Goal: Transaction & Acquisition: Register for event/course

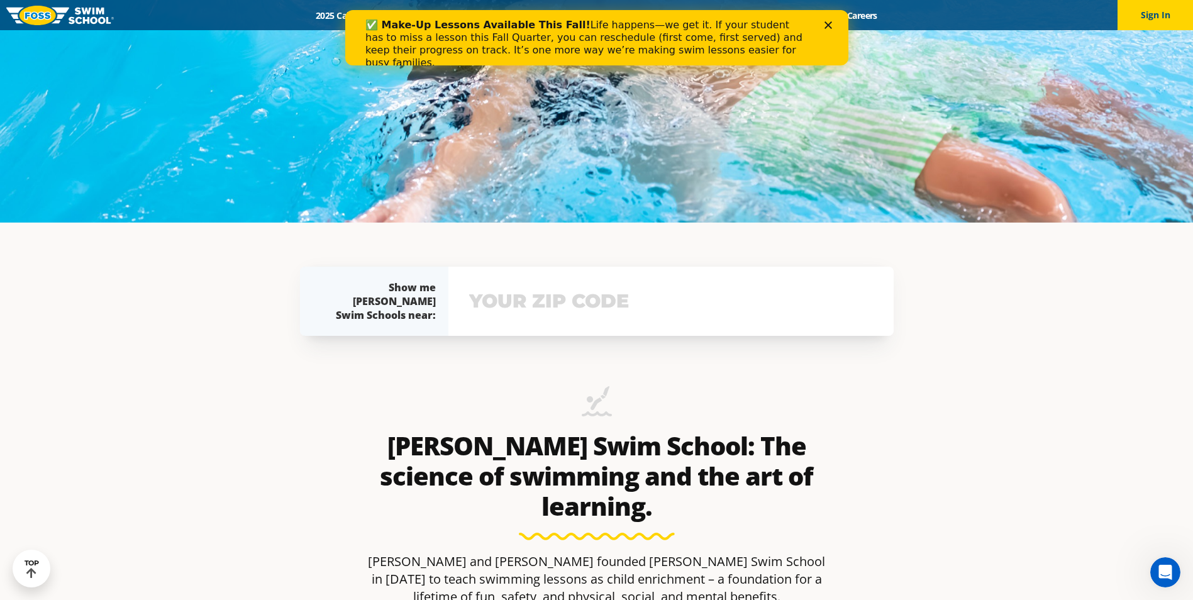
click at [557, 304] on input "text" at bounding box center [671, 301] width 410 height 36
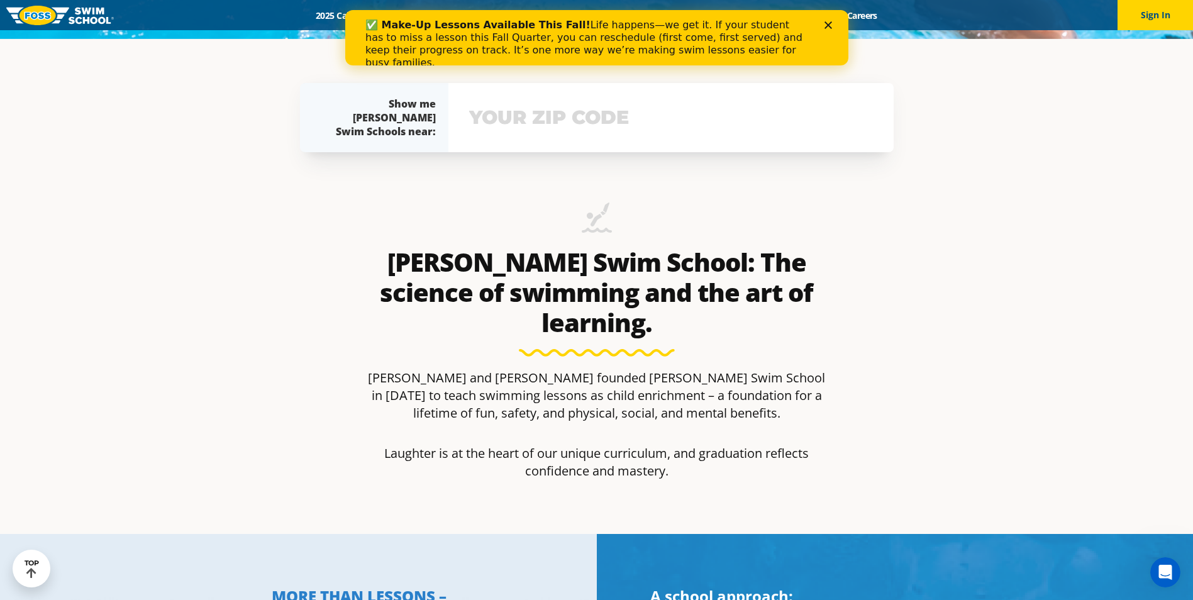
scroll to position [581, 0]
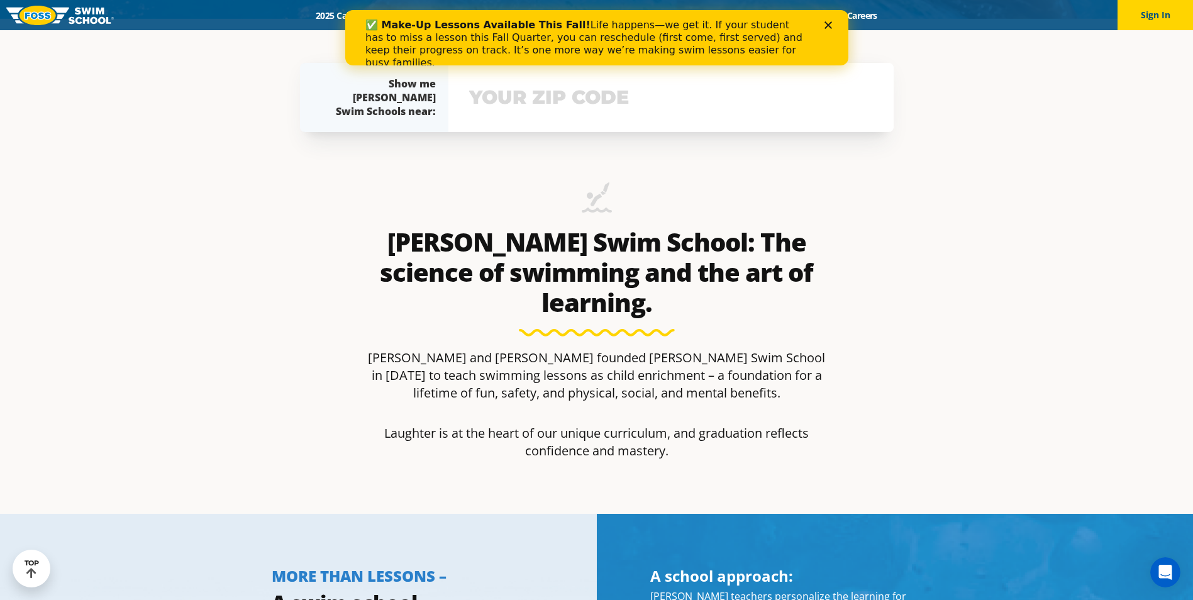
type input "50201"
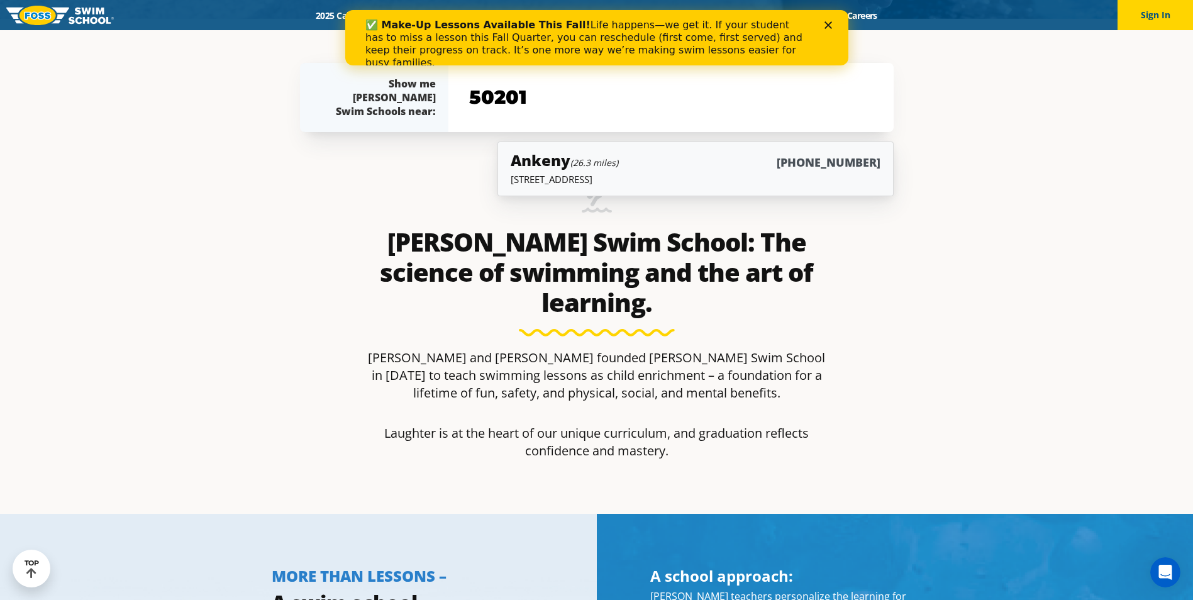
click at [625, 171] on div "Ankeny (26.3 miles) [PHONE_NUMBER]" at bounding box center [695, 161] width 369 height 23
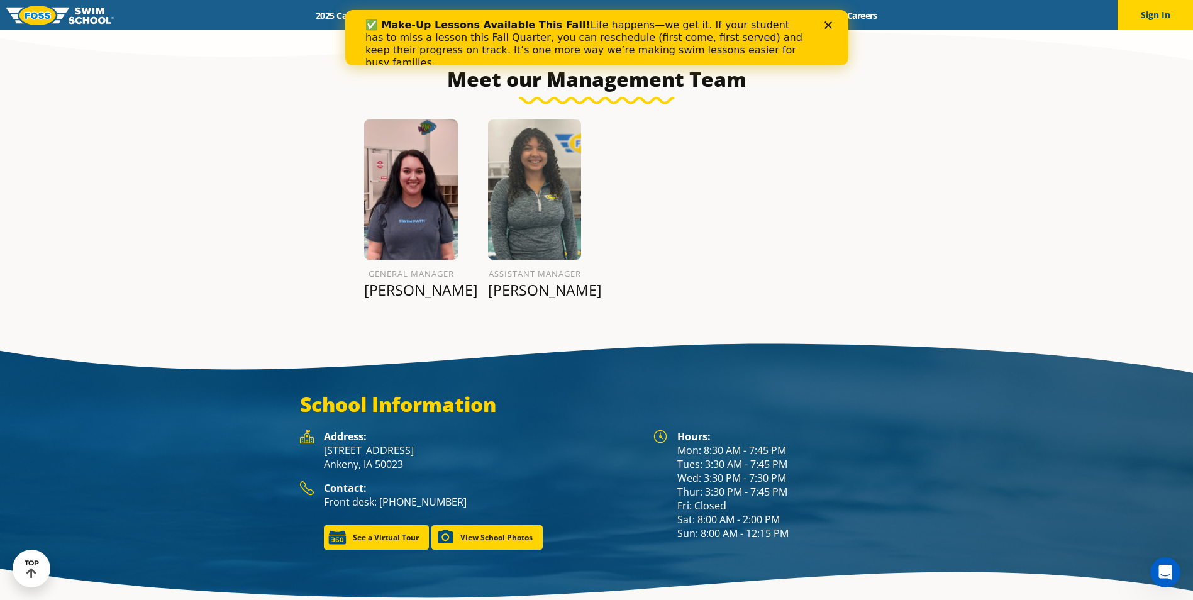
scroll to position [1555, 0]
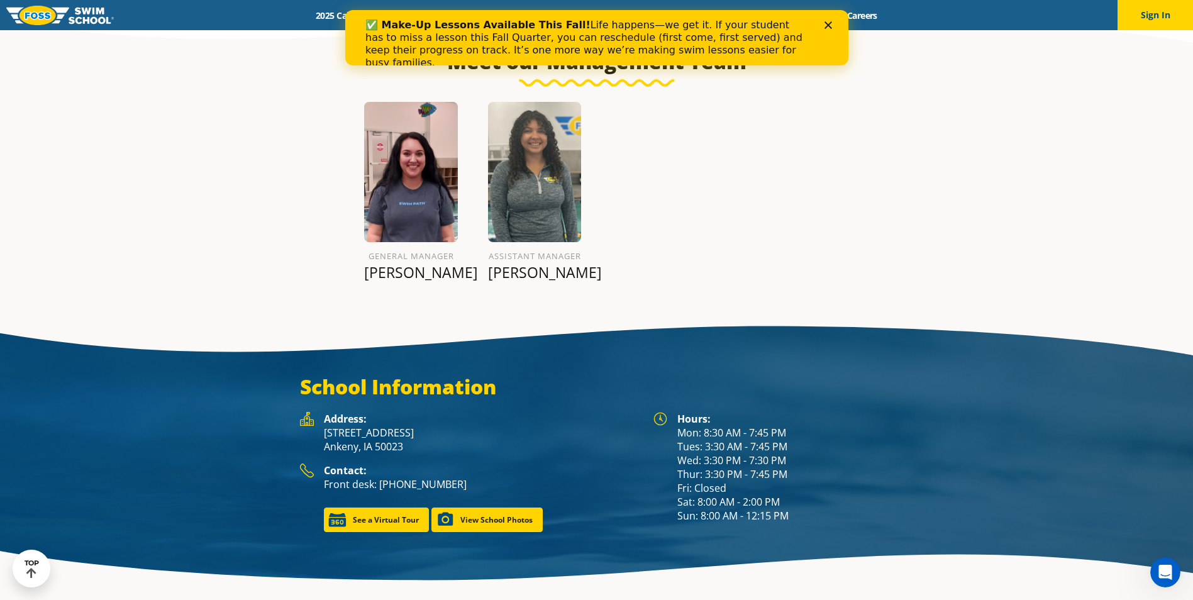
click at [613, 291] on section "Meet our Management Team General Manager Ellie M. assistant manager Jasmine B." at bounding box center [596, 156] width 1193 height 313
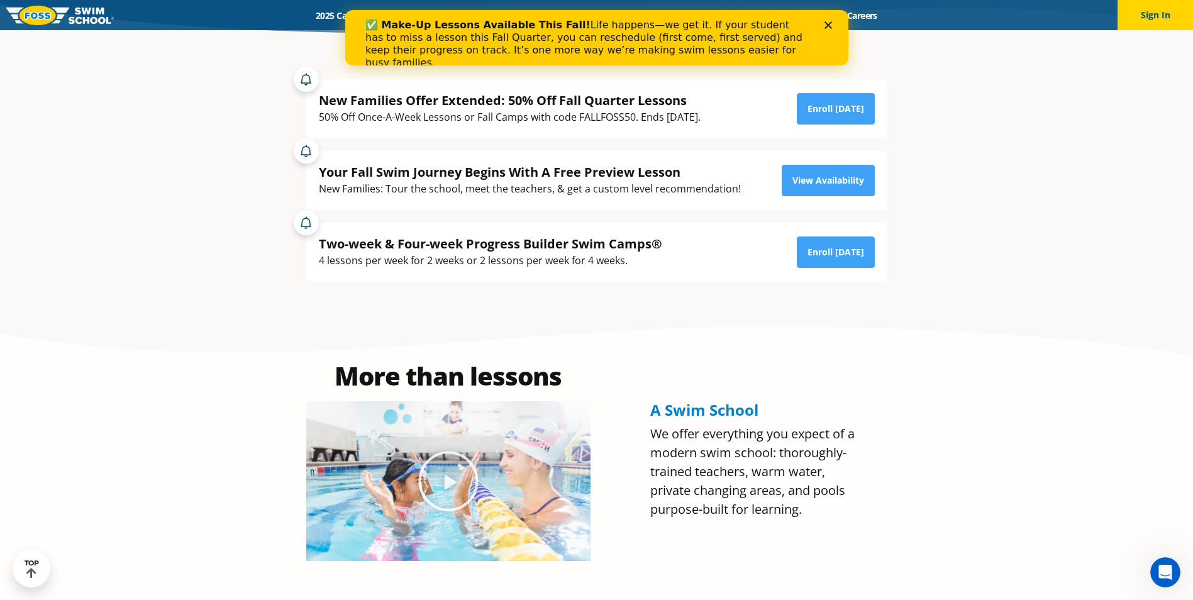
scroll to position [360, 0]
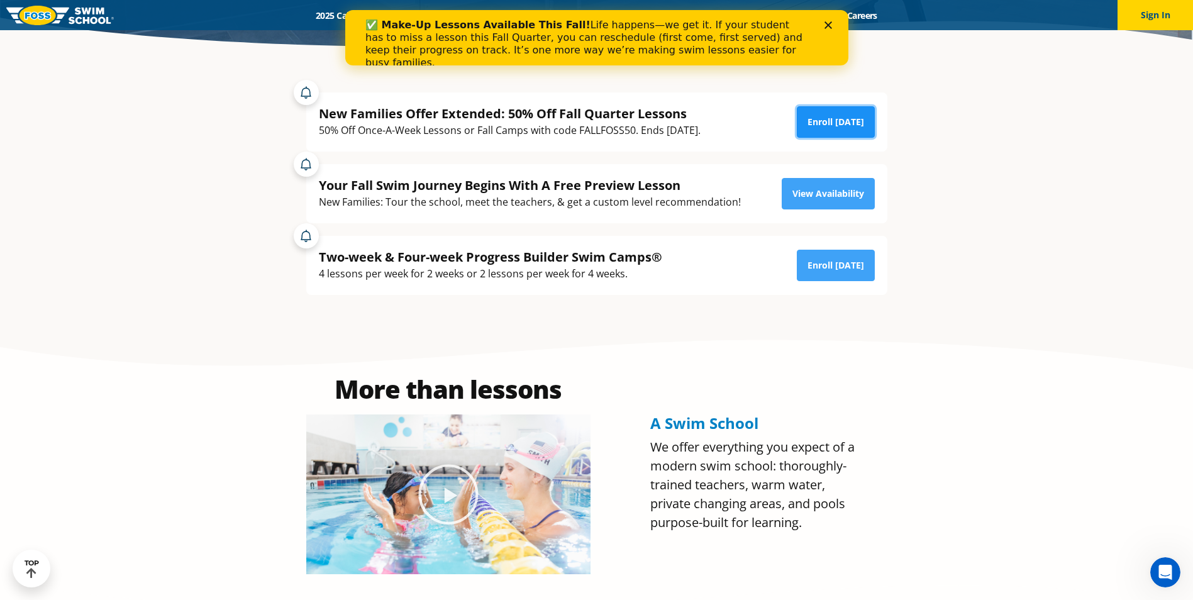
click at [837, 118] on link "Enroll Today" at bounding box center [836, 121] width 78 height 31
